Goal: Transaction & Acquisition: Purchase product/service

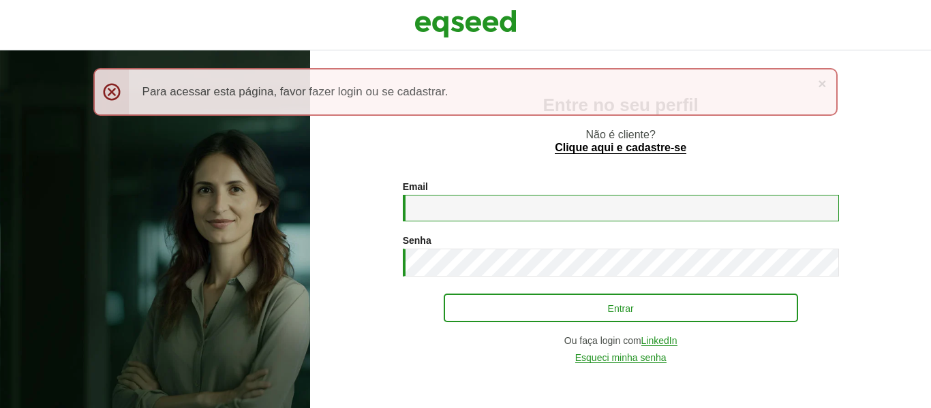
type input "**********"
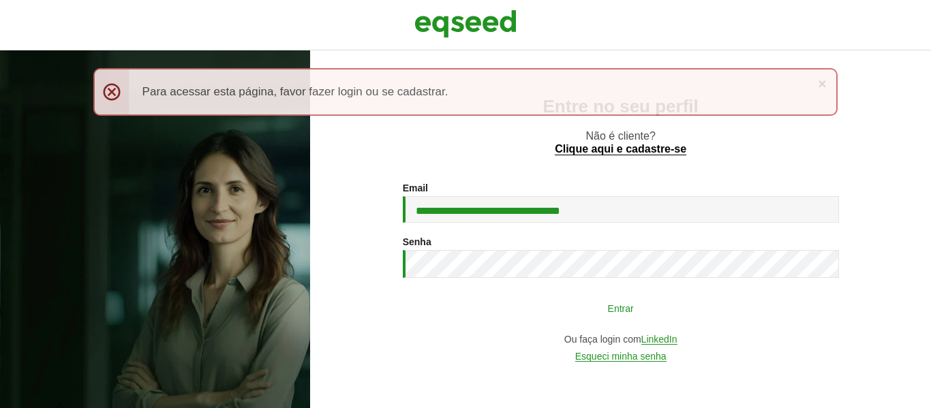
click at [640, 321] on button "Entrar" at bounding box center [621, 308] width 355 height 26
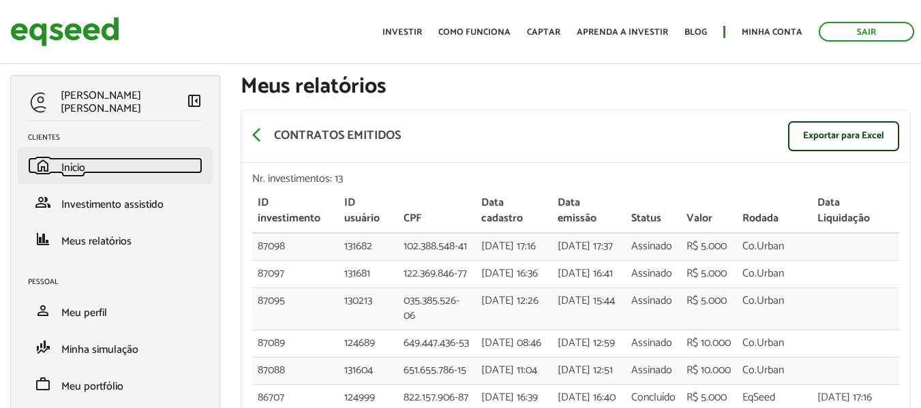
click at [121, 171] on link "home Início" at bounding box center [115, 166] width 175 height 16
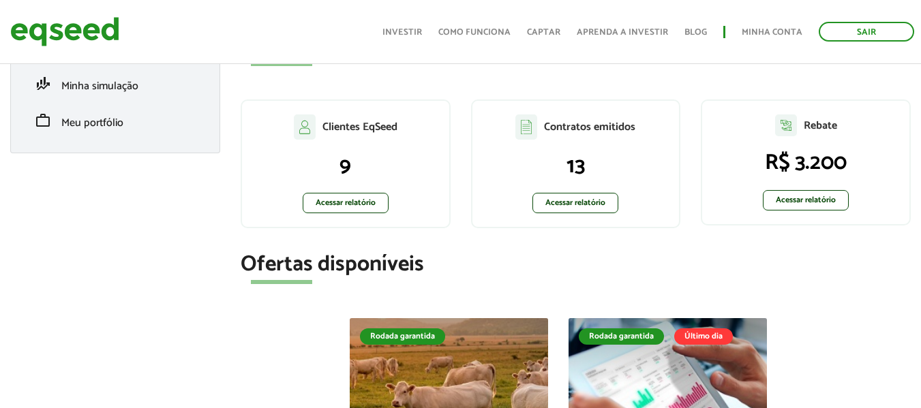
scroll to position [273, 0]
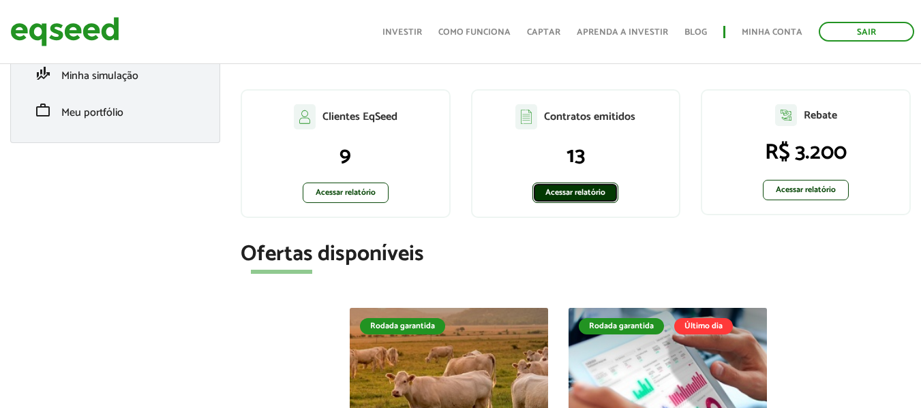
click at [571, 194] on link "Acessar relatório" at bounding box center [576, 193] width 86 height 20
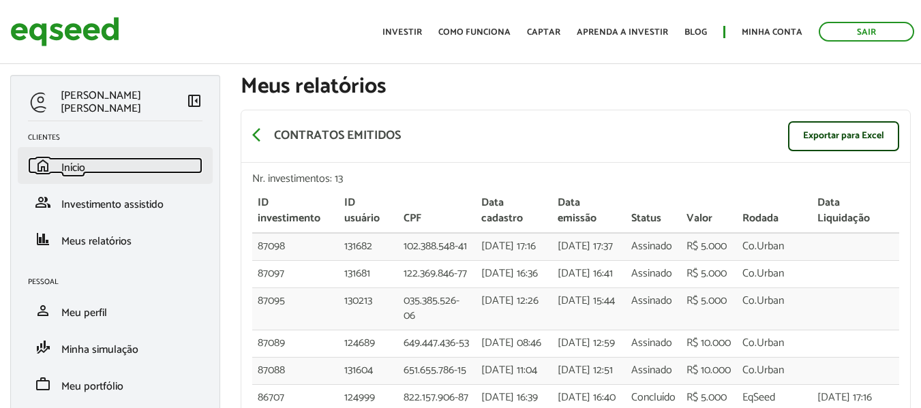
click at [74, 162] on span "Início" at bounding box center [73, 168] width 24 height 18
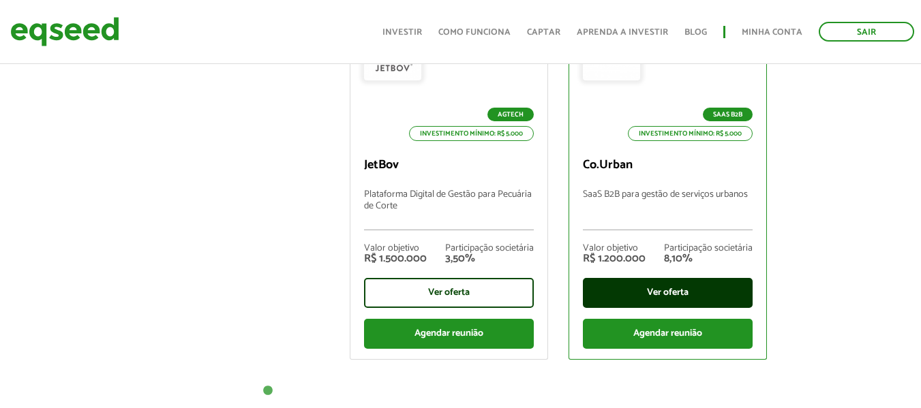
scroll to position [682, 0]
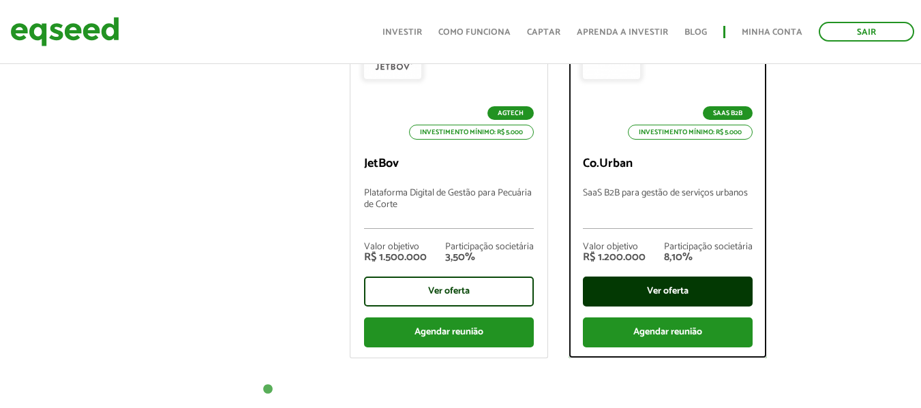
click at [704, 297] on div "Ver oferta" at bounding box center [668, 292] width 170 height 30
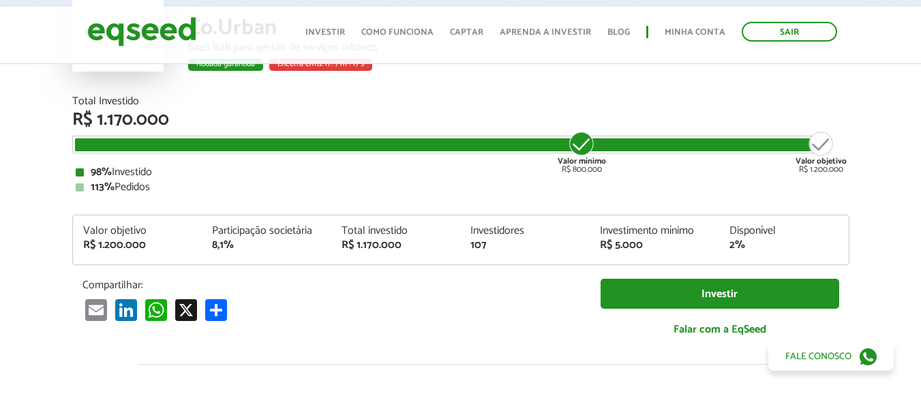
scroll to position [68, 0]
